Goal: Navigation & Orientation: Find specific page/section

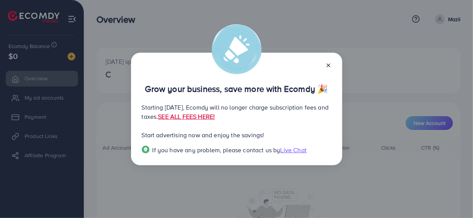
click at [328, 62] on icon at bounding box center [328, 65] width 6 height 6
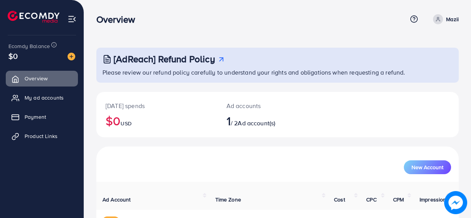
scroll to position [46, 0]
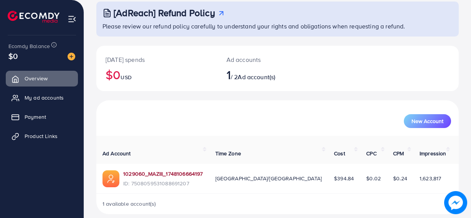
click at [149, 170] on link "1029060_MAZIII_1748106664197" at bounding box center [163, 174] width 80 height 8
click at [157, 170] on link "1029060_MAZIII_1748106664197" at bounding box center [163, 174] width 80 height 8
click at [164, 170] on link "1029060_MAZIII_1748106664197" at bounding box center [163, 174] width 80 height 8
click at [181, 170] on link "1029060_MAZIII_1748106664197" at bounding box center [163, 174] width 80 height 8
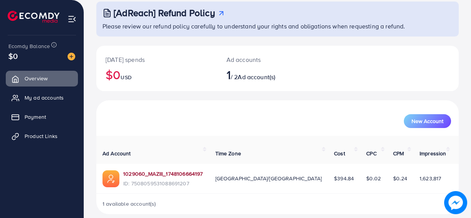
drag, startPoint x: 188, startPoint y: 169, endPoint x: 188, endPoint y: 164, distance: 5.0
click at [188, 170] on div "1029060_MAZIII_1748106664197" at bounding box center [163, 175] width 80 height 10
click at [187, 170] on link "1029060_MAZIII_1748106664197" at bounding box center [163, 174] width 80 height 8
click at [23, 139] on link "Product Links" at bounding box center [42, 135] width 72 height 15
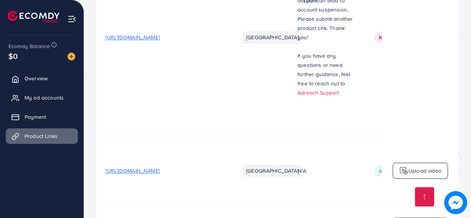
scroll to position [1872, 0]
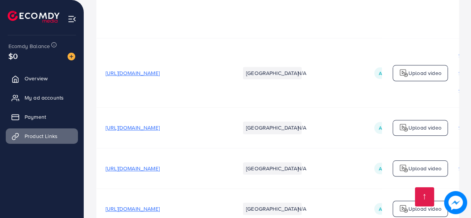
click at [160, 164] on span "[URL][DOMAIN_NAME]" at bounding box center [133, 168] width 54 height 8
